Goal: Information Seeking & Learning: Learn about a topic

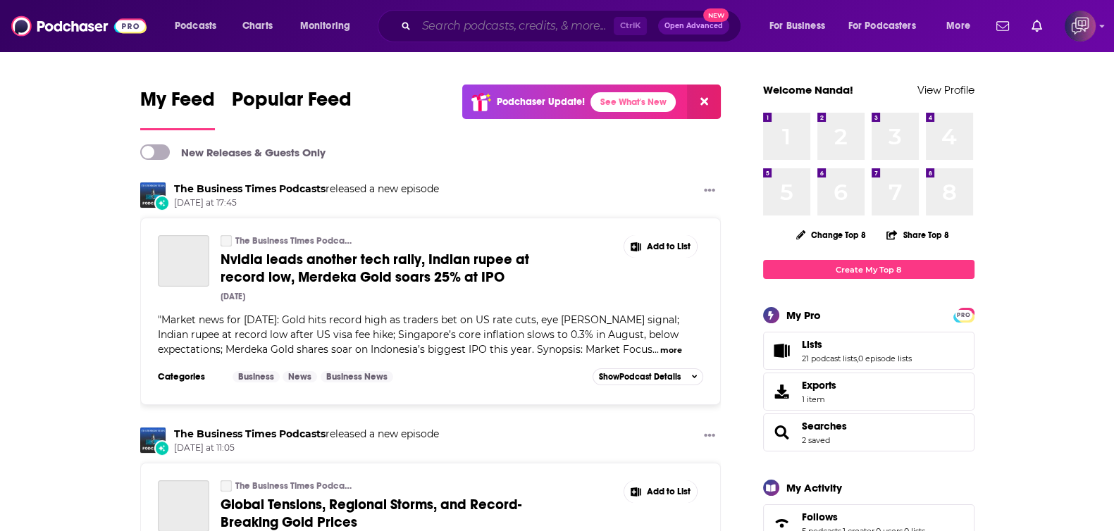
click at [466, 37] on input "Search podcasts, credits, & more..." at bounding box center [514, 26] width 197 height 23
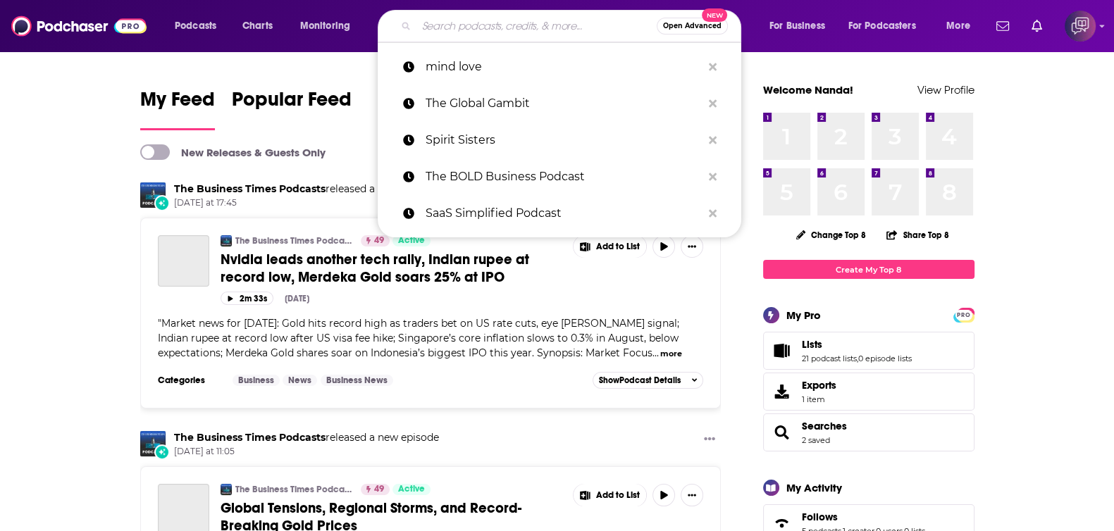
paste input "Not Nice. Clever."
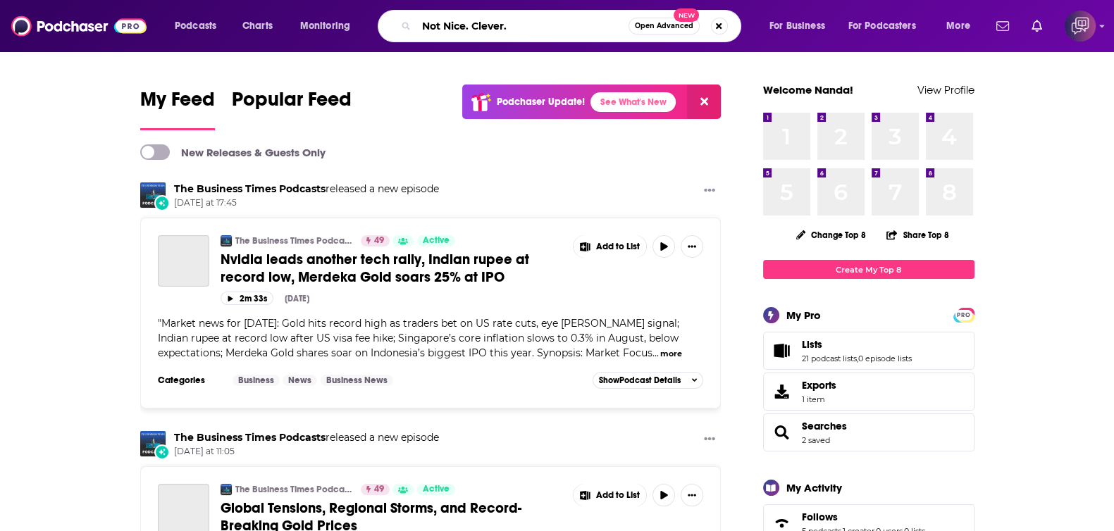
type input "Not Nice. Clever."
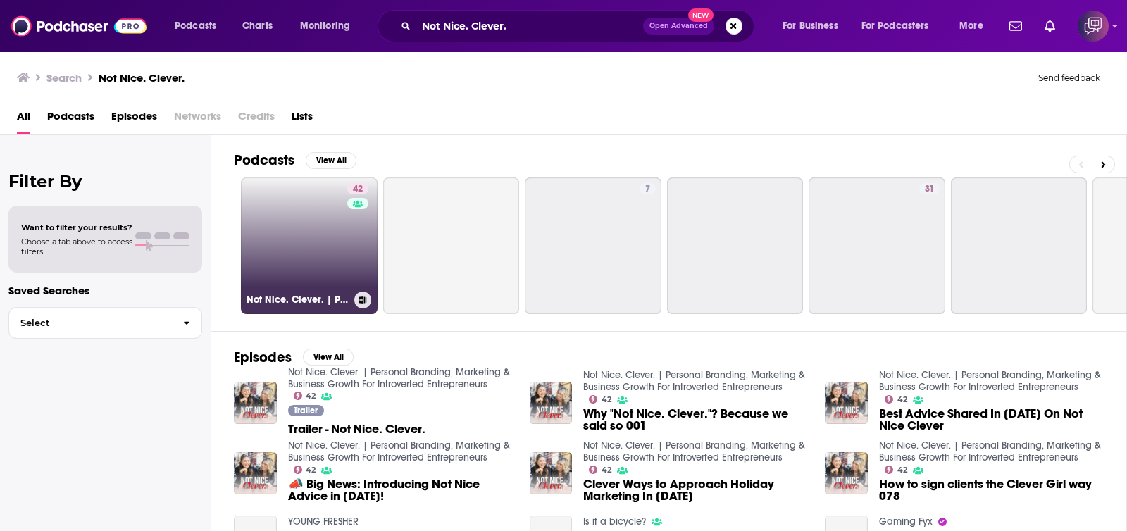
click at [321, 253] on link "42 Not Nice. Clever. | Personal Branding, Marketing & Business Growth For Intro…" at bounding box center [309, 246] width 137 height 137
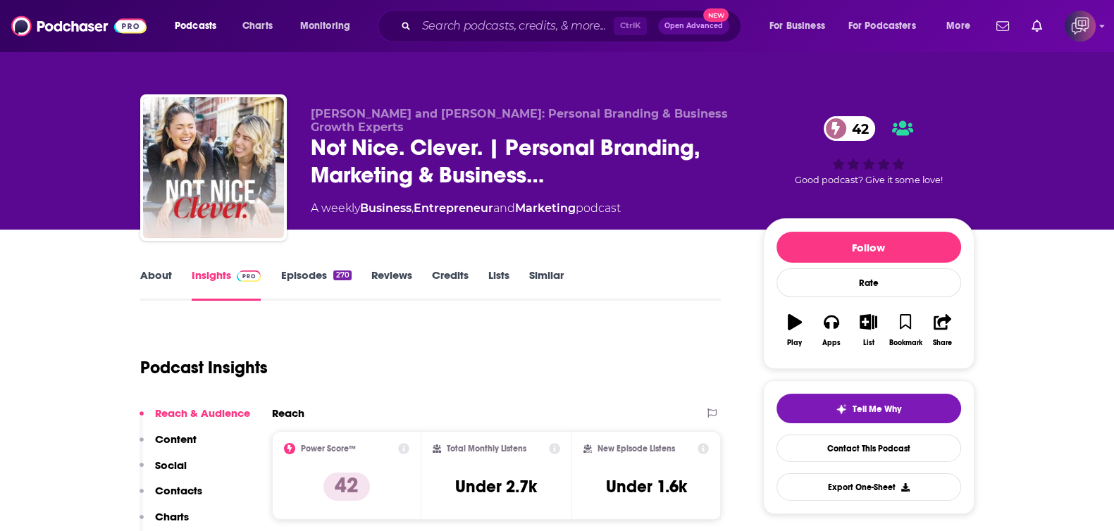
click at [159, 271] on link "About" at bounding box center [156, 284] width 32 height 32
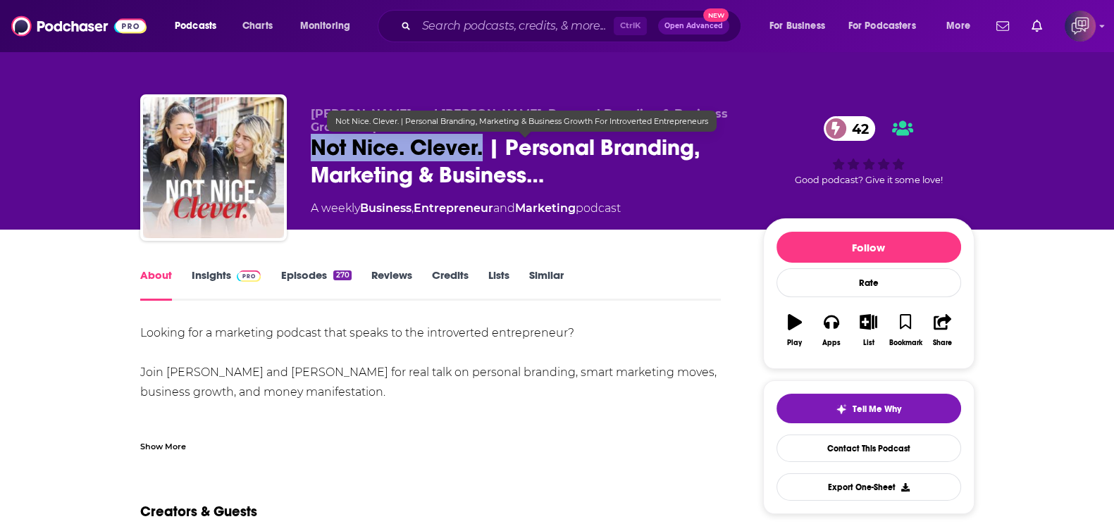
drag, startPoint x: 306, startPoint y: 144, endPoint x: 483, endPoint y: 149, distance: 176.2
click at [483, 149] on div "[PERSON_NAME] and [PERSON_NAME]: Personal Branding & Business Growth Experts No…" at bounding box center [557, 170] width 834 height 152
copy h1 "Not Nice. Clever."
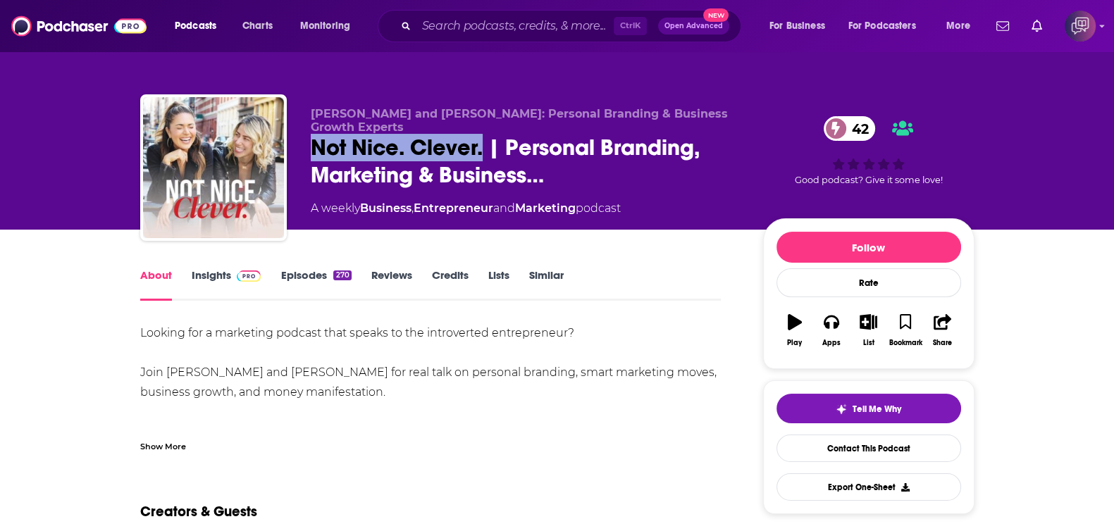
click at [237, 275] on img at bounding box center [249, 276] width 25 height 11
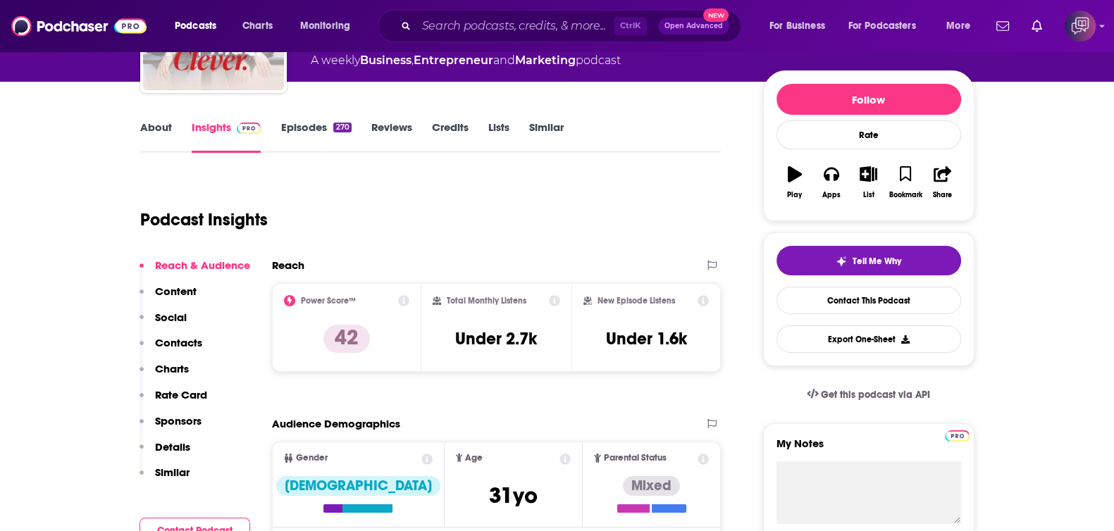
scroll to position [175, 0]
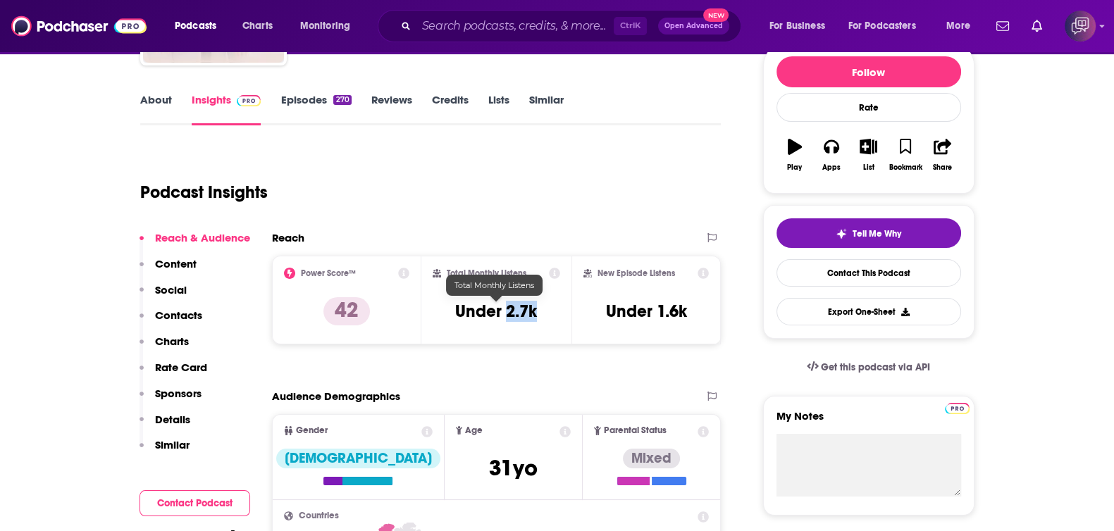
drag, startPoint x: 507, startPoint y: 311, endPoint x: 548, endPoint y: 309, distance: 40.9
click at [548, 309] on div "Total Monthly Listens Under 2.7k" at bounding box center [497, 300] width 128 height 65
copy h3 "2.7k"
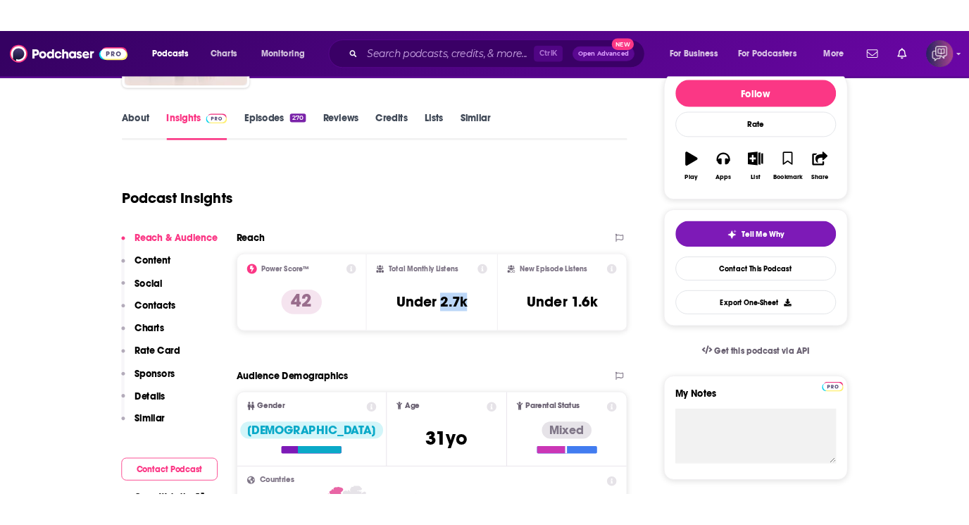
scroll to position [188, 0]
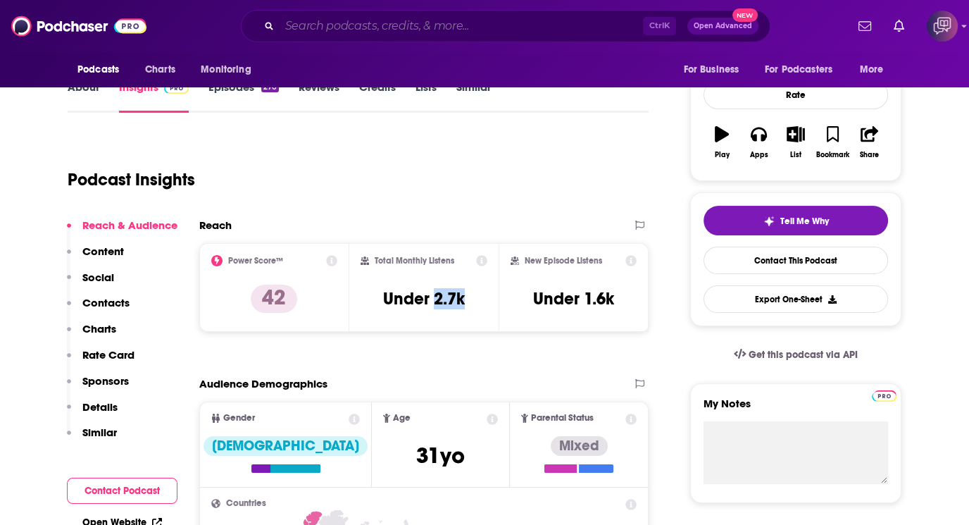
click at [356, 35] on input "Search podcasts, credits, & more..." at bounding box center [462, 26] width 364 height 23
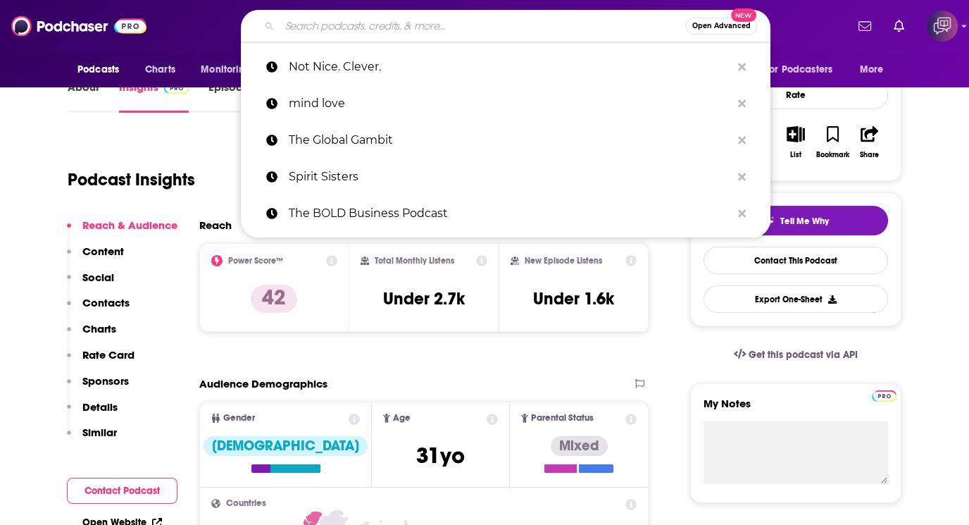
paste input "Five Rules for the Good Life Podcast"
type input "Five Rules for the Good Life Podcast"
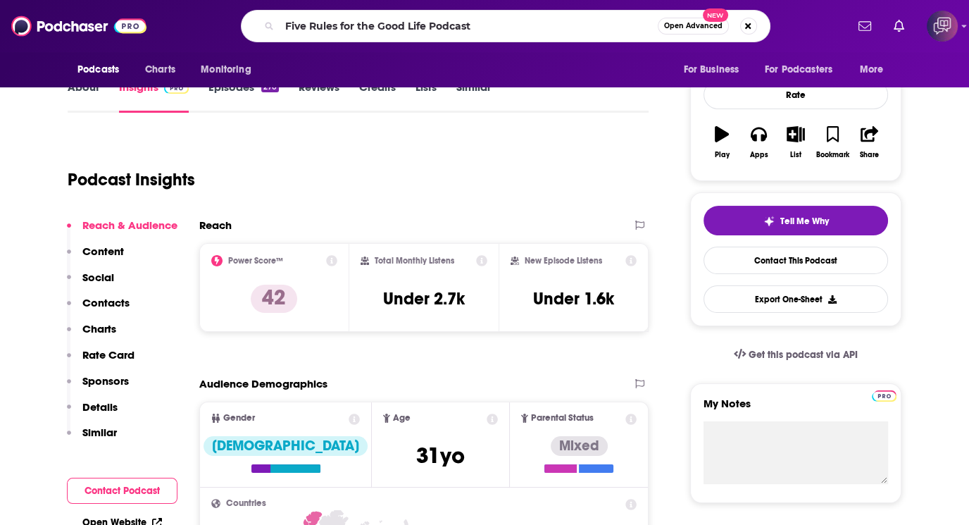
click at [698, 32] on button "Open Advanced New" at bounding box center [693, 26] width 71 height 17
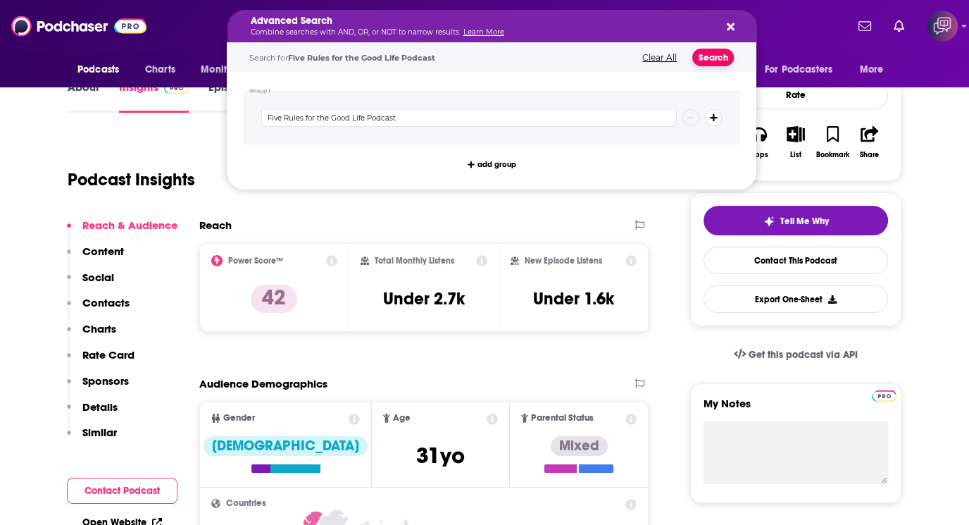
click at [723, 58] on button "Search" at bounding box center [713, 58] width 42 height 18
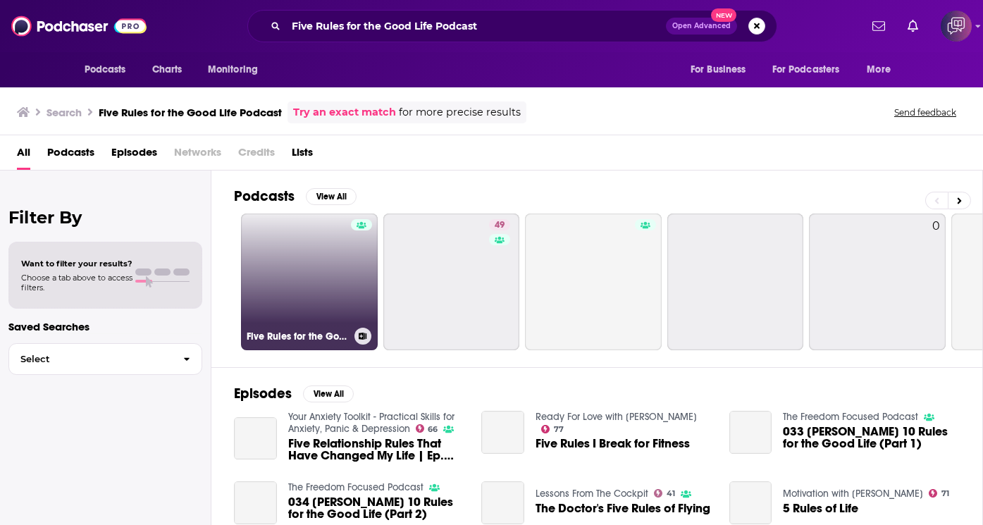
click at [299, 277] on link "Five Rules for the Good Life Podcast" at bounding box center [309, 281] width 137 height 137
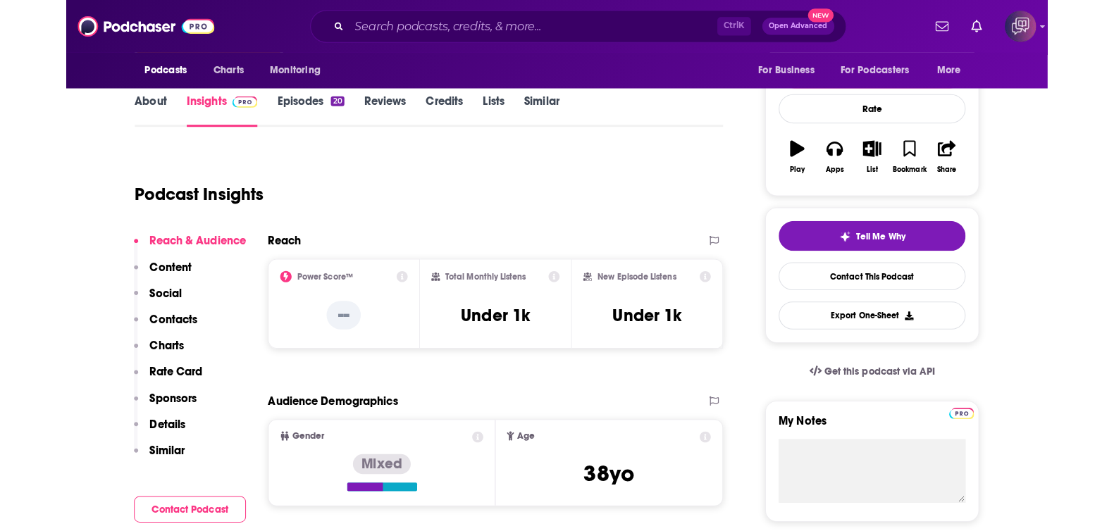
scroll to position [163, 0]
